Goal: Register for event/course

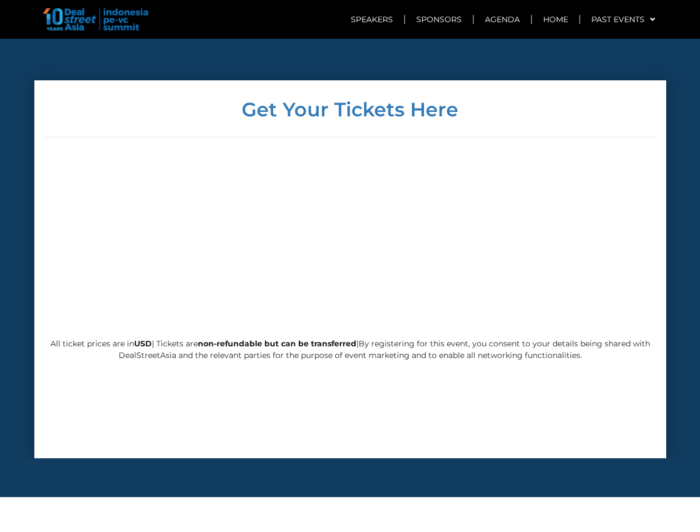
scroll to position [2676, 0]
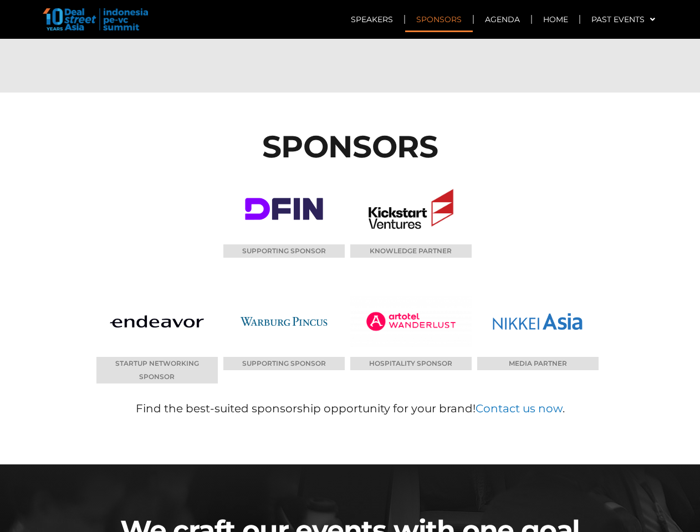
scroll to position [5331, 0]
